Goal: Task Accomplishment & Management: Use online tool/utility

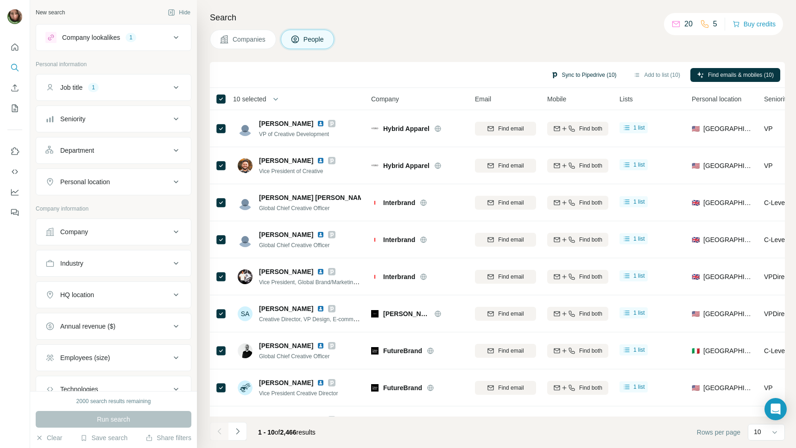
click at [585, 76] on button "Sync to Pipedrive (10)" at bounding box center [583, 75] width 79 height 14
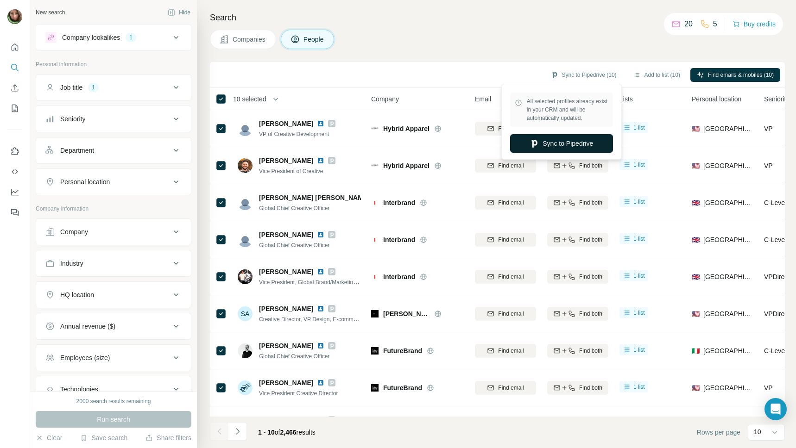
click at [580, 139] on button "Sync to Pipedrive" at bounding box center [561, 143] width 103 height 19
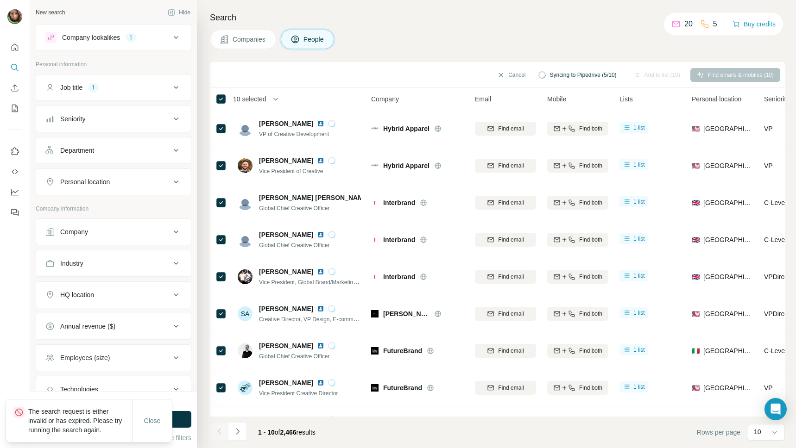
click at [340, 76] on div "Cancel Syncing to Pipedrive (5/10) Add to list (10) Find emails & mobiles (10)" at bounding box center [498, 75] width 566 height 16
